Goal: Task Accomplishment & Management: Use online tool/utility

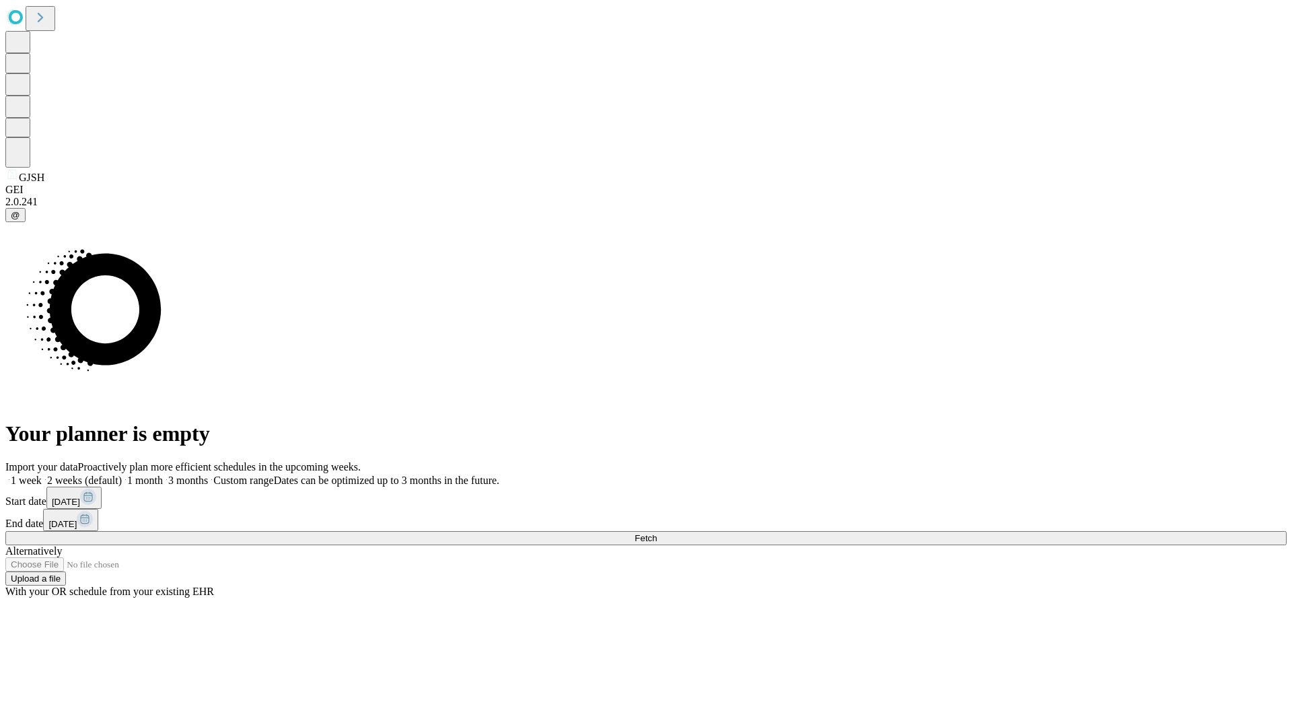
click at [122, 474] on label "2 weeks (default)" at bounding box center [82, 479] width 80 height 11
click at [657, 533] on span "Fetch" at bounding box center [645, 538] width 22 height 10
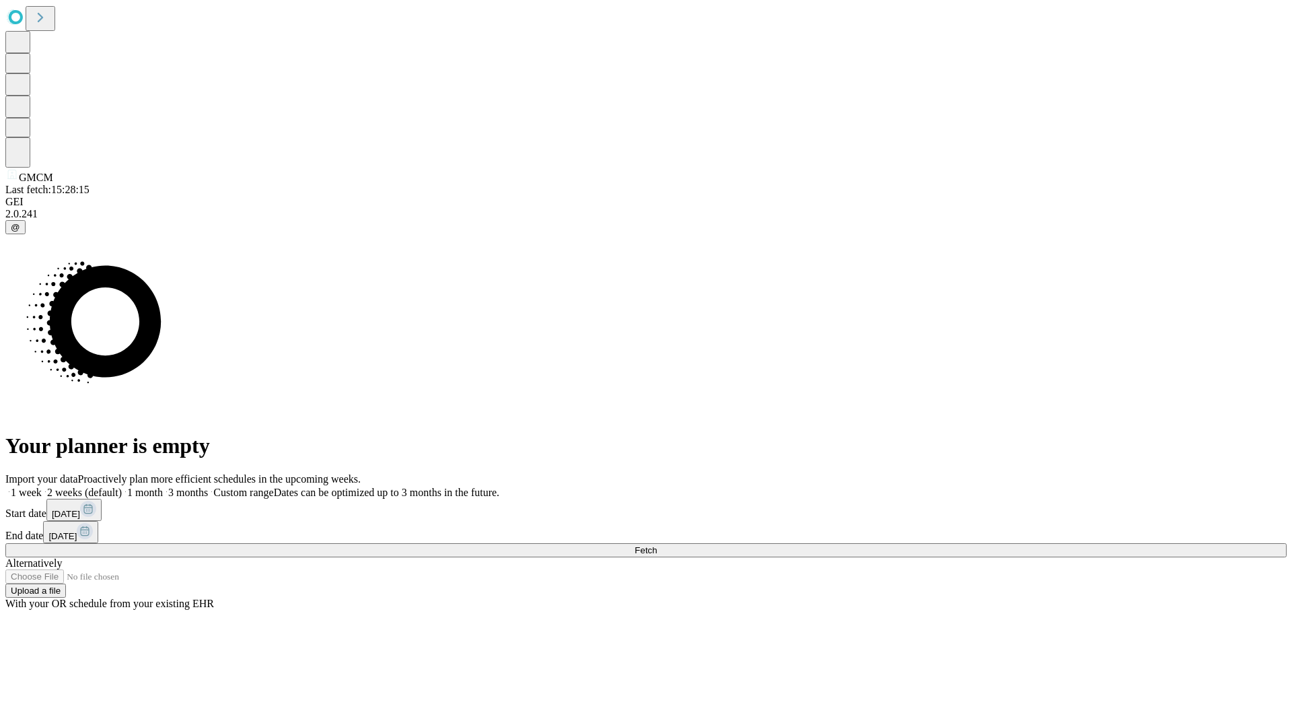
click at [122, 486] on label "2 weeks (default)" at bounding box center [82, 491] width 80 height 11
click at [657, 545] on span "Fetch" at bounding box center [645, 550] width 22 height 10
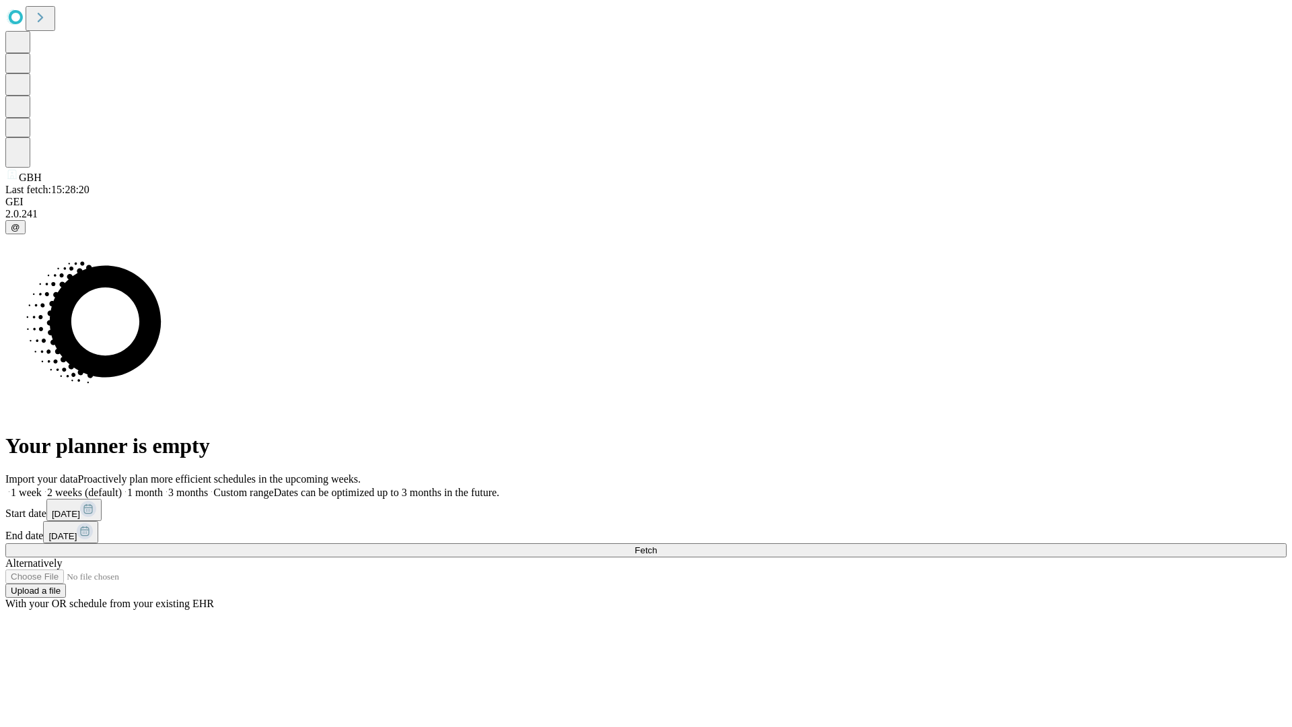
click at [122, 486] on label "2 weeks (default)" at bounding box center [82, 491] width 80 height 11
click at [657, 545] on span "Fetch" at bounding box center [645, 550] width 22 height 10
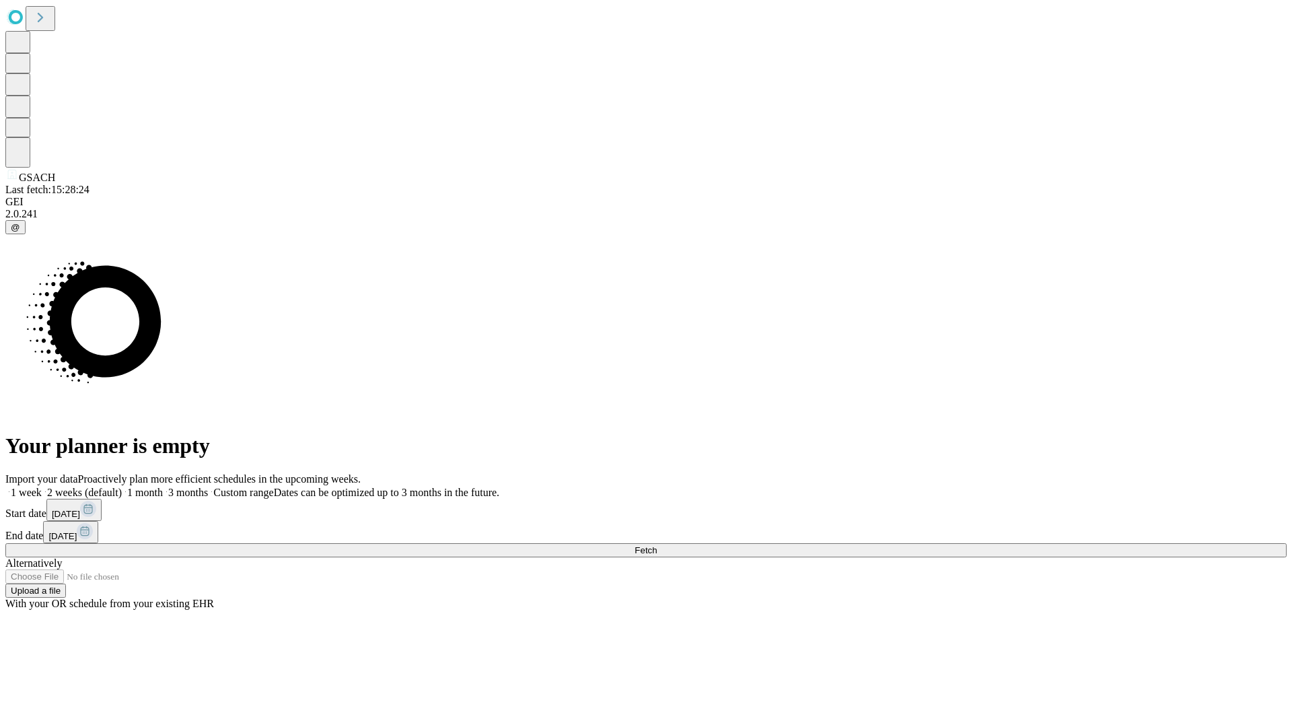
click at [122, 486] on label "2 weeks (default)" at bounding box center [82, 491] width 80 height 11
click at [657, 545] on span "Fetch" at bounding box center [645, 550] width 22 height 10
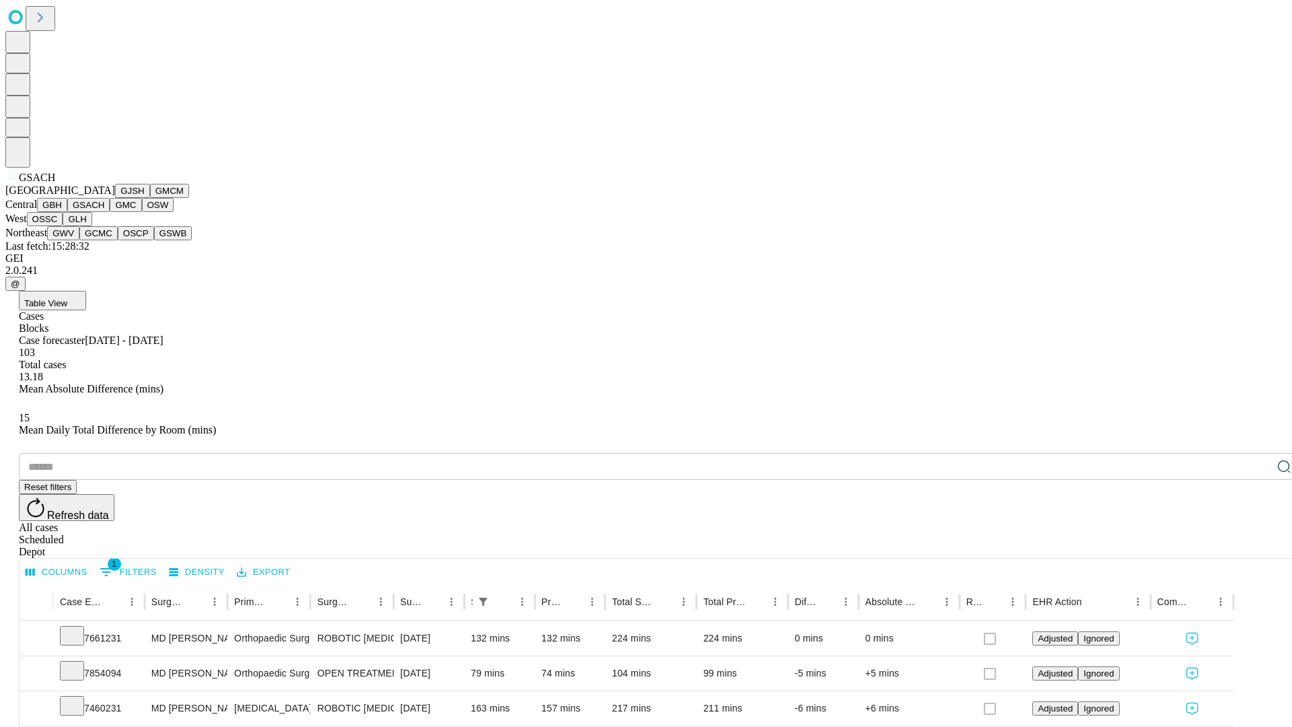
click at [110, 212] on button "GMC" at bounding box center [126, 205] width 32 height 14
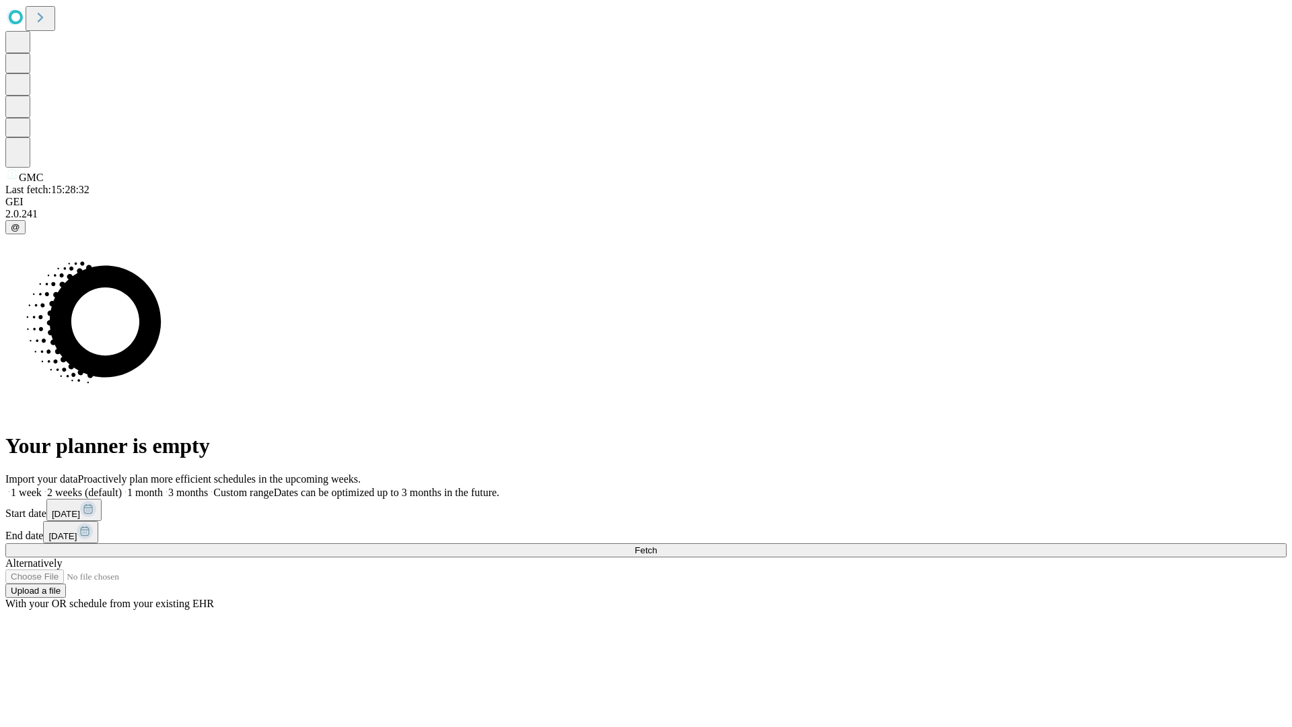
click at [122, 486] on label "2 weeks (default)" at bounding box center [82, 491] width 80 height 11
click at [657, 545] on span "Fetch" at bounding box center [645, 550] width 22 height 10
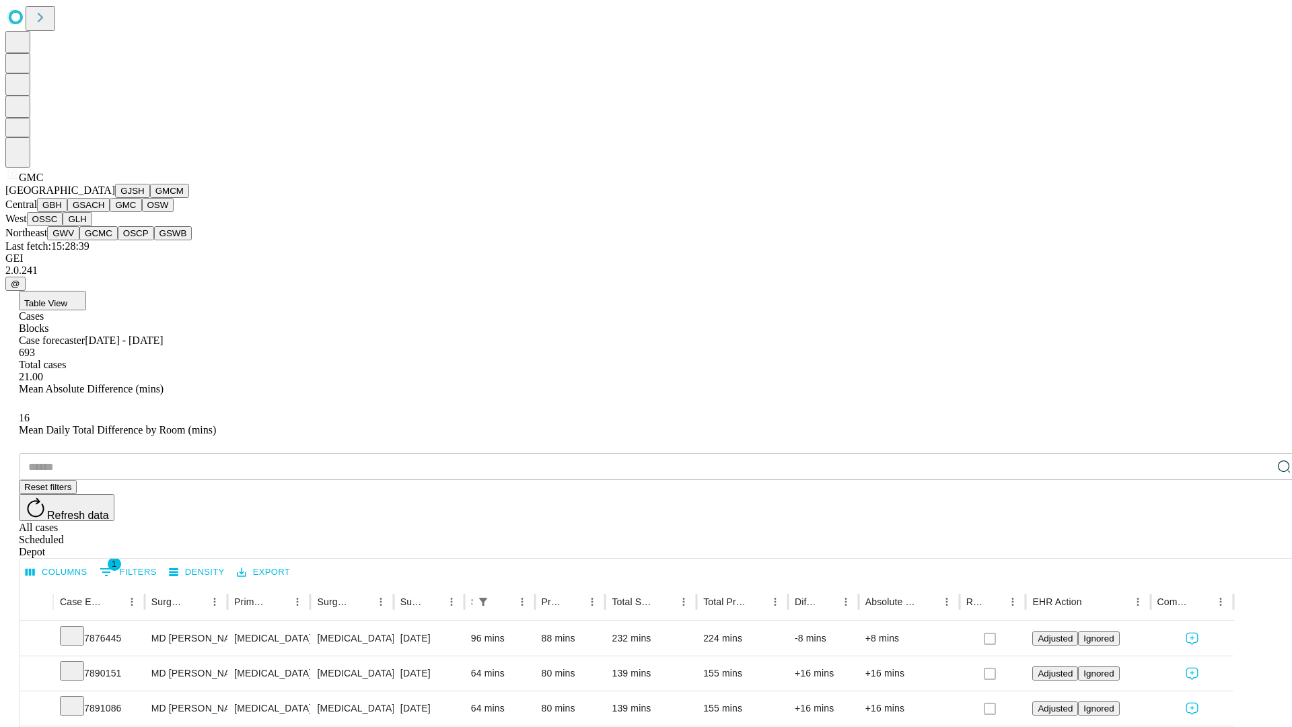
click at [142, 212] on button "OSW" at bounding box center [158, 205] width 32 height 14
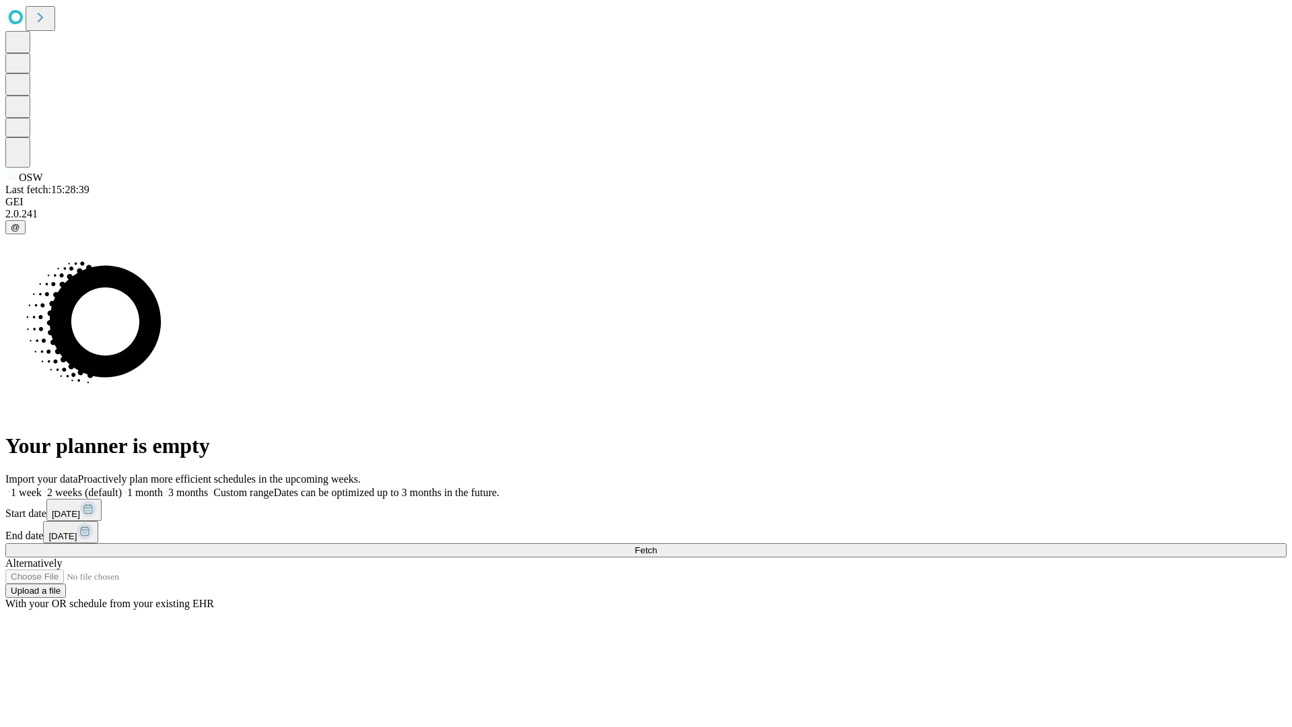
click at [657, 545] on span "Fetch" at bounding box center [645, 550] width 22 height 10
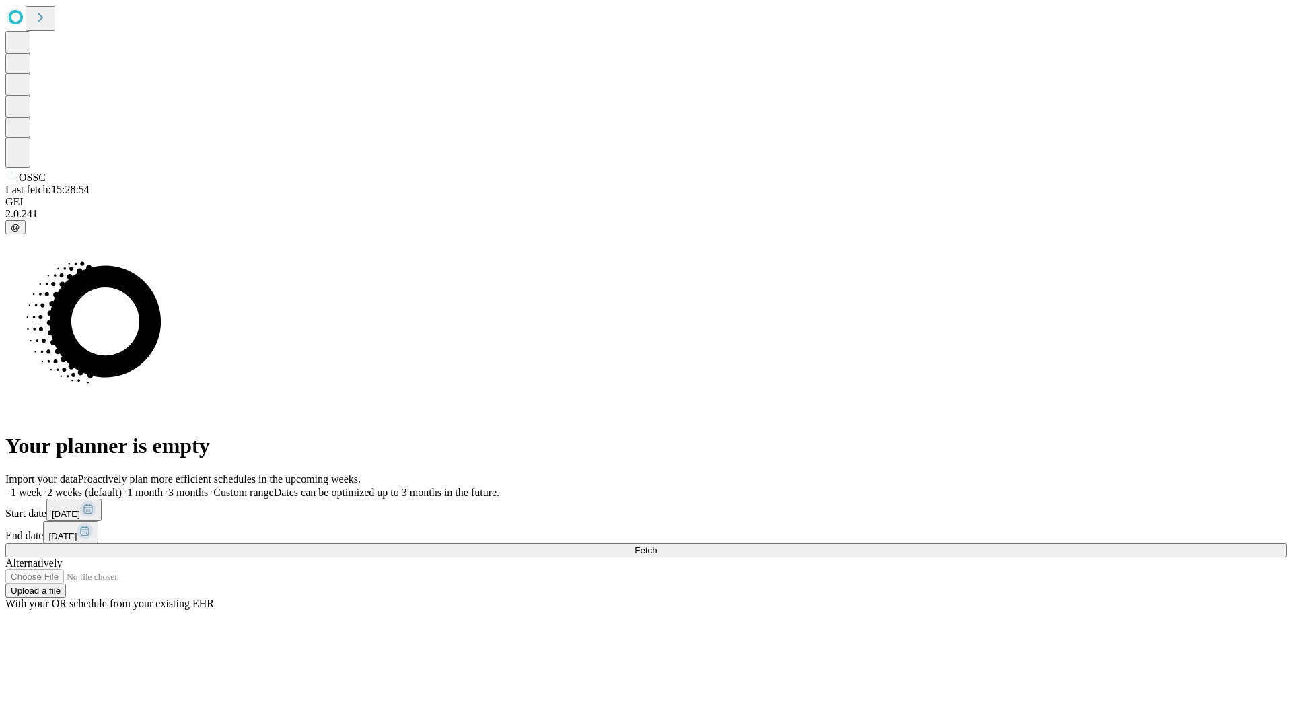
click at [657, 545] on span "Fetch" at bounding box center [645, 550] width 22 height 10
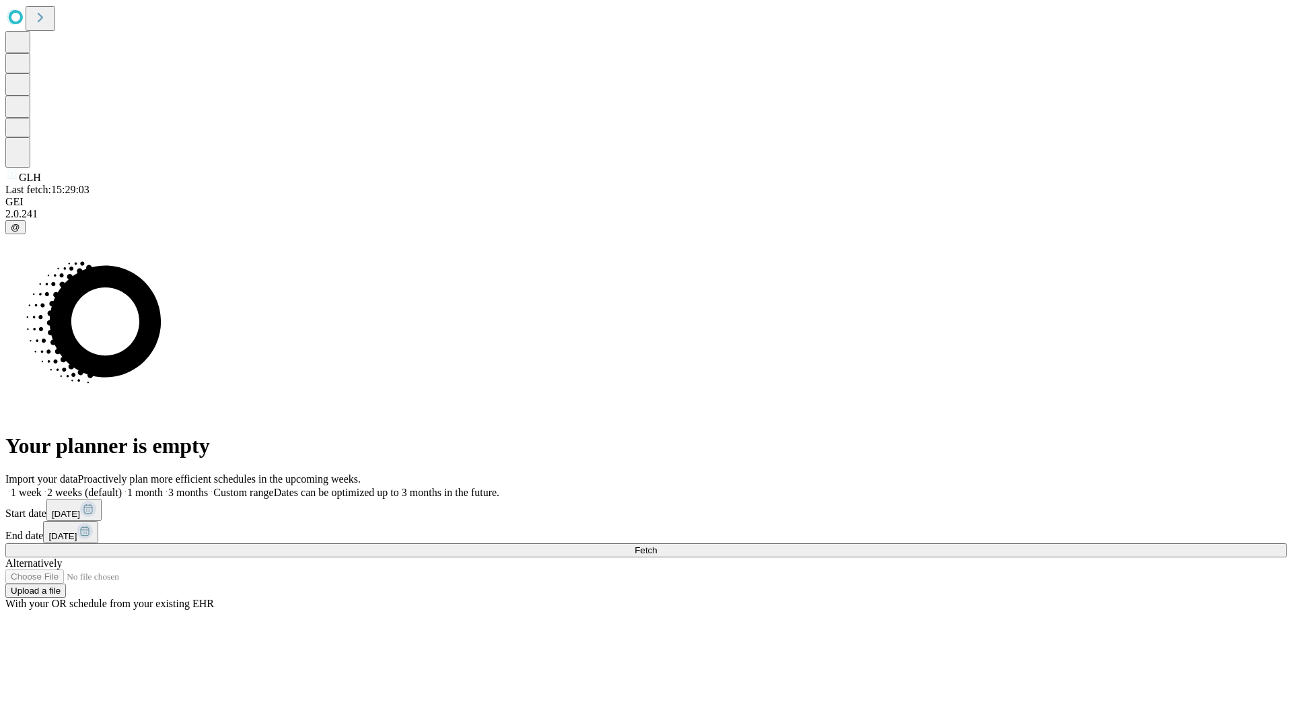
click at [122, 486] on label "2 weeks (default)" at bounding box center [82, 491] width 80 height 11
click at [657, 545] on span "Fetch" at bounding box center [645, 550] width 22 height 10
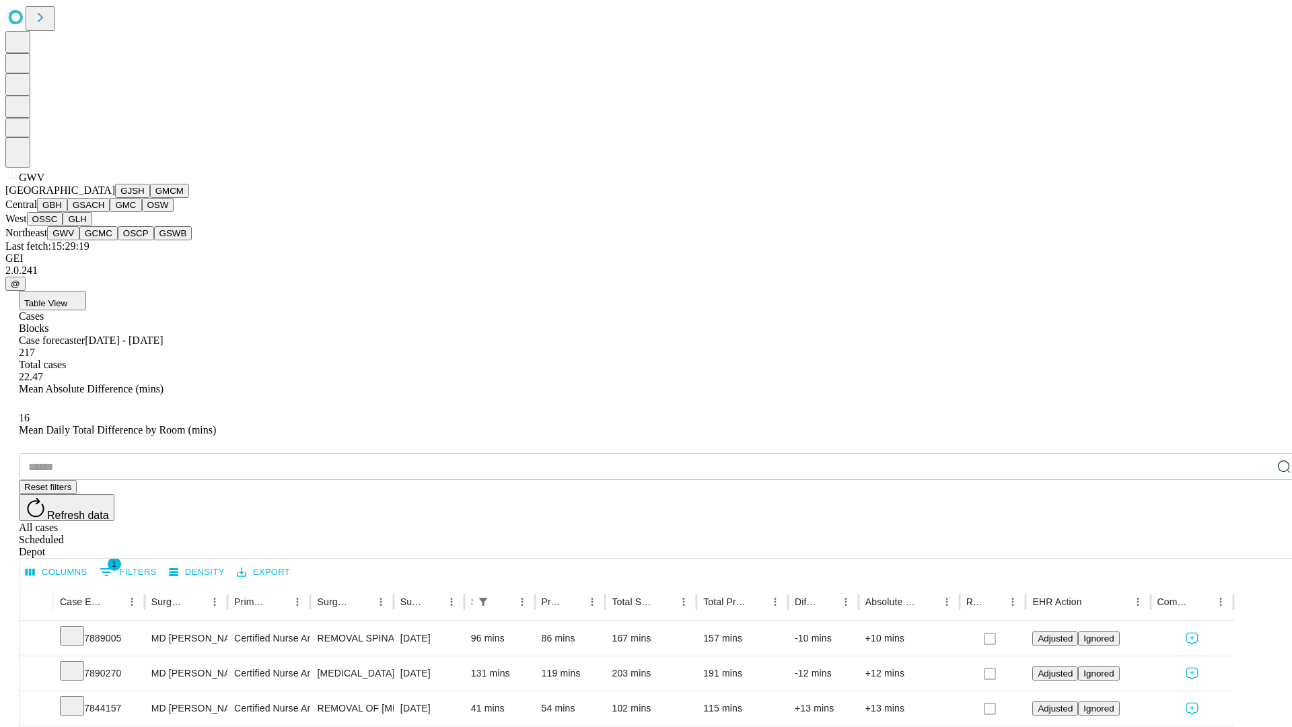
click at [104, 240] on button "GCMC" at bounding box center [98, 233] width 38 height 14
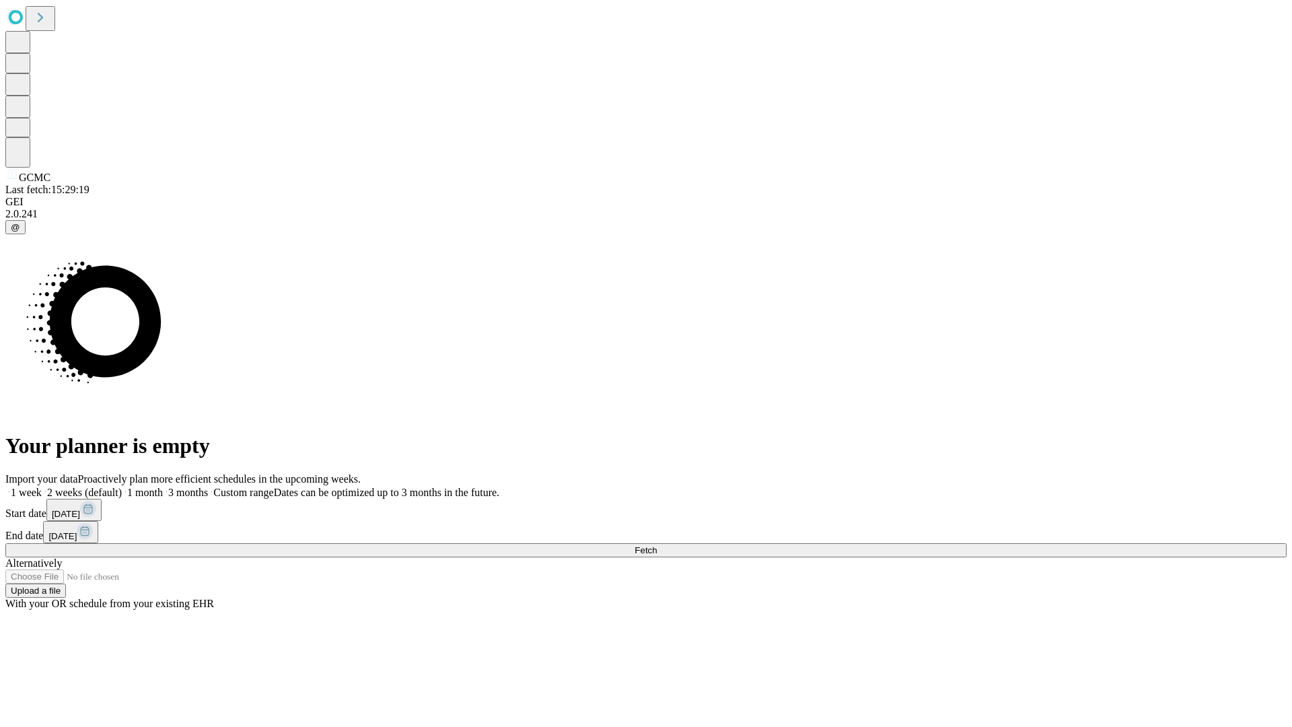
click at [122, 486] on label "2 weeks (default)" at bounding box center [82, 491] width 80 height 11
click at [657, 545] on span "Fetch" at bounding box center [645, 550] width 22 height 10
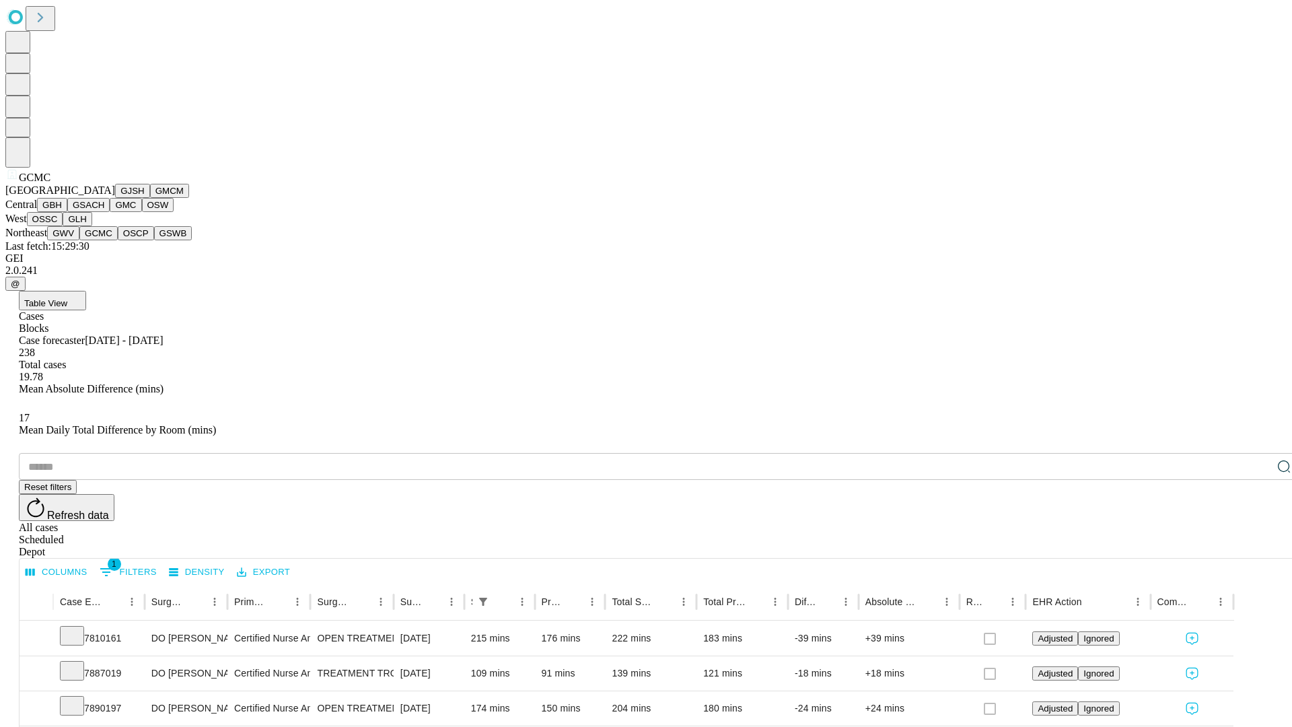
click at [118, 240] on button "OSCP" at bounding box center [136, 233] width 36 height 14
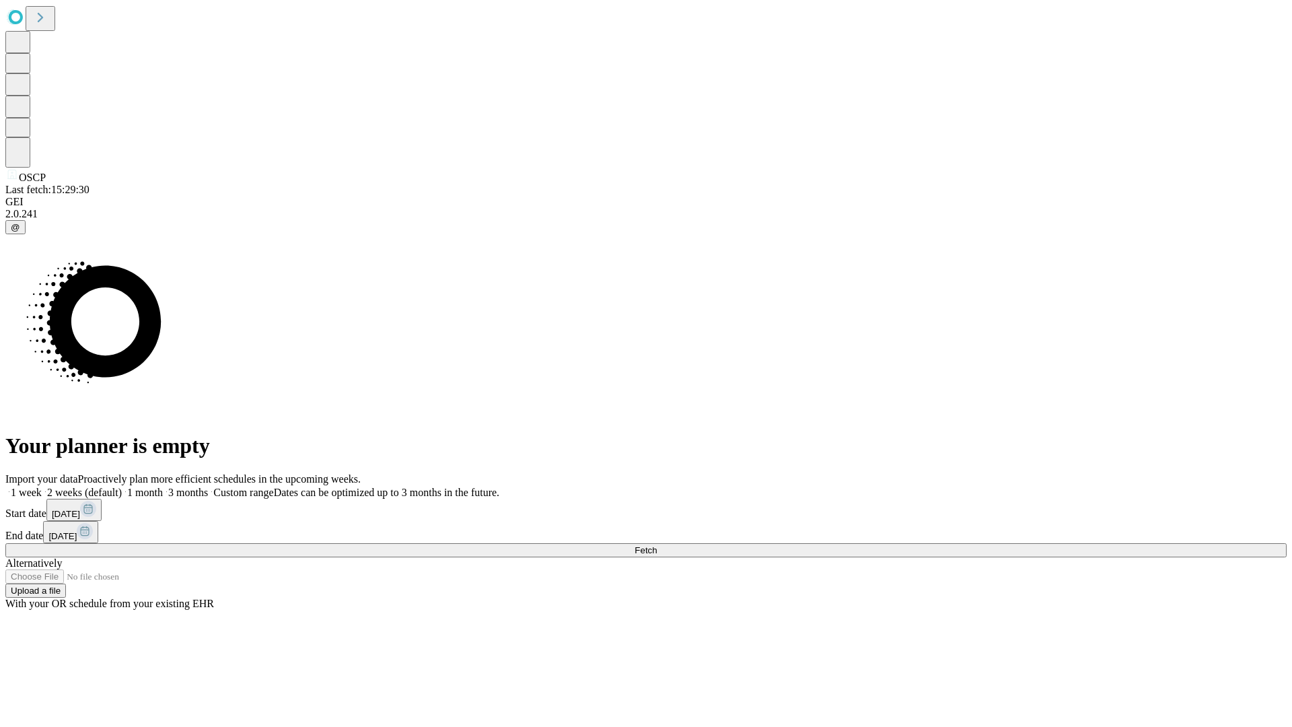
click at [122, 486] on label "2 weeks (default)" at bounding box center [82, 491] width 80 height 11
click at [657, 545] on span "Fetch" at bounding box center [645, 550] width 22 height 10
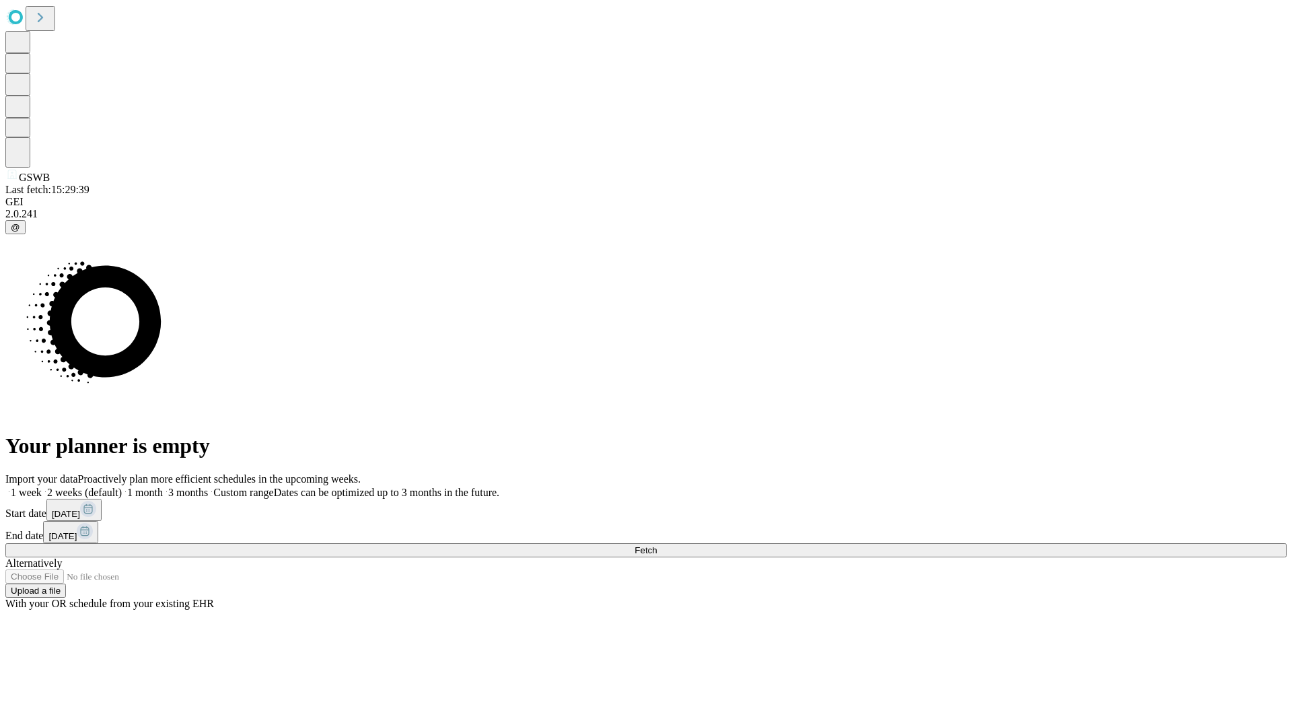
click at [122, 486] on label "2 weeks (default)" at bounding box center [82, 491] width 80 height 11
click at [657, 545] on span "Fetch" at bounding box center [645, 550] width 22 height 10
